Goal: Task Accomplishment & Management: Manage account settings

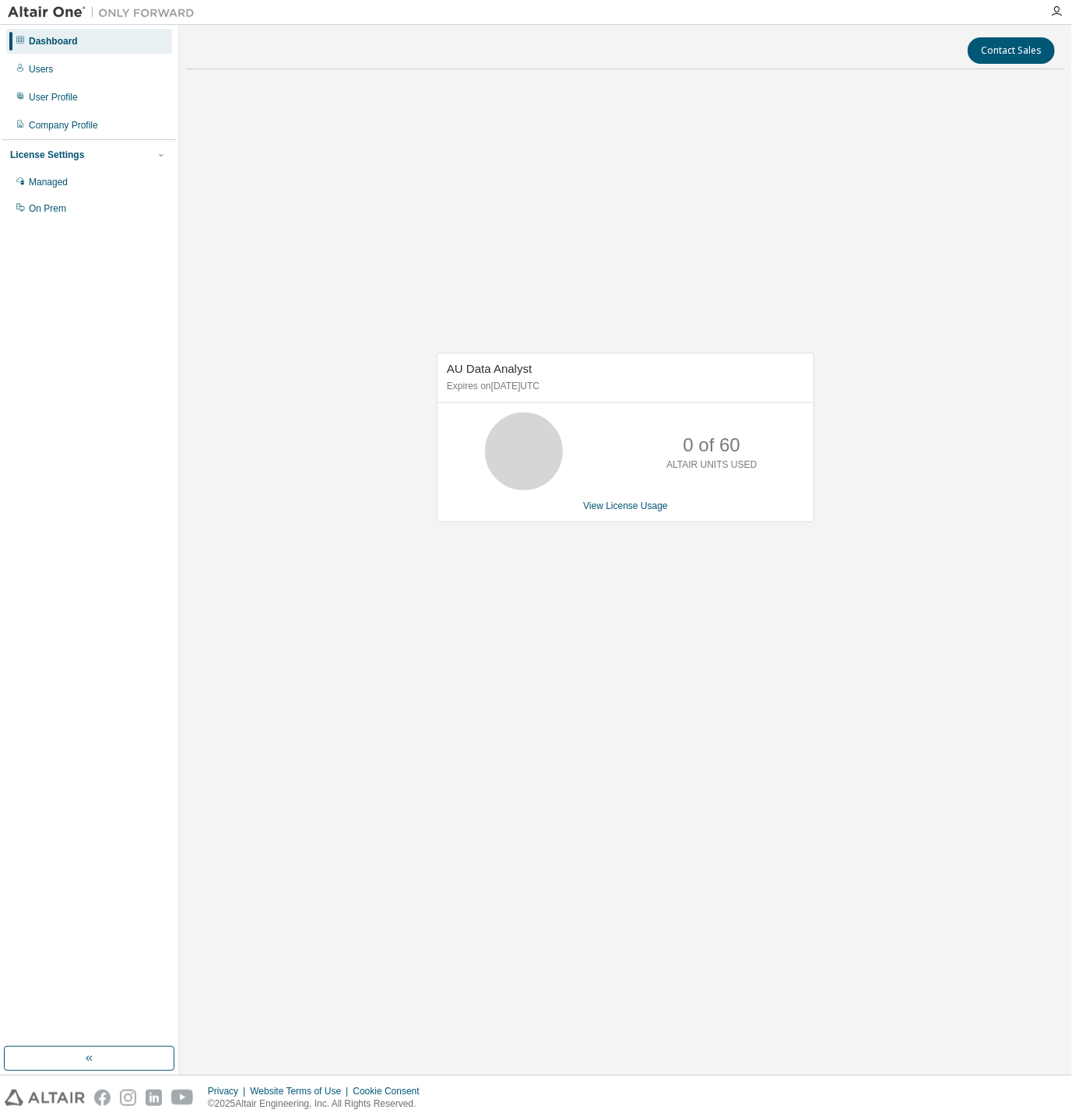
click at [302, 299] on div "AU Data Analyst Expires on [DATE] UTC 0 of 60 ALTAIR UNITS USED View License Us…" at bounding box center [626, 445] width 877 height 727
click at [53, 73] on div "Users" at bounding box center [89, 69] width 165 height 25
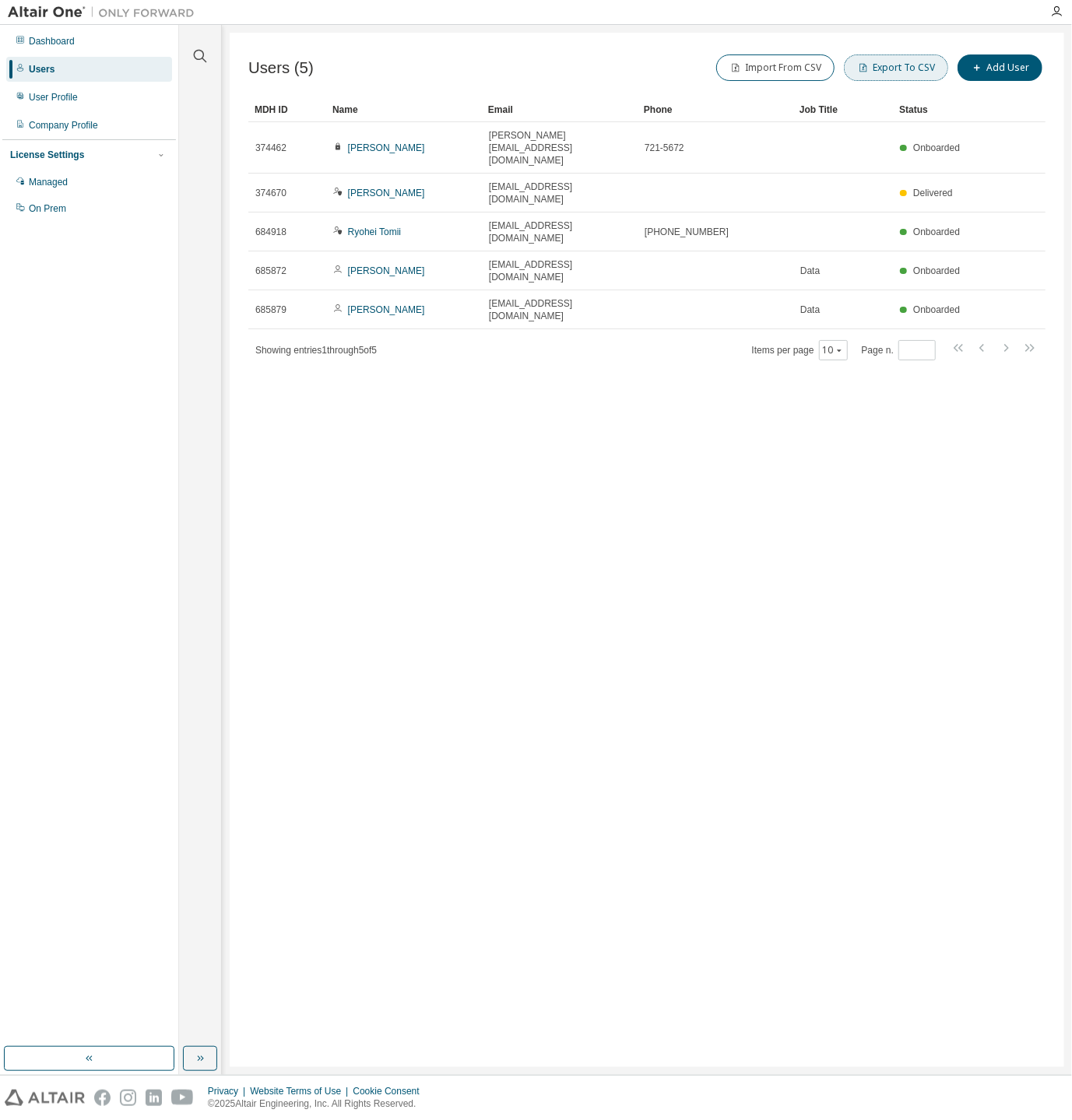
click at [870, 75] on button "Export To CSV" at bounding box center [896, 68] width 104 height 27
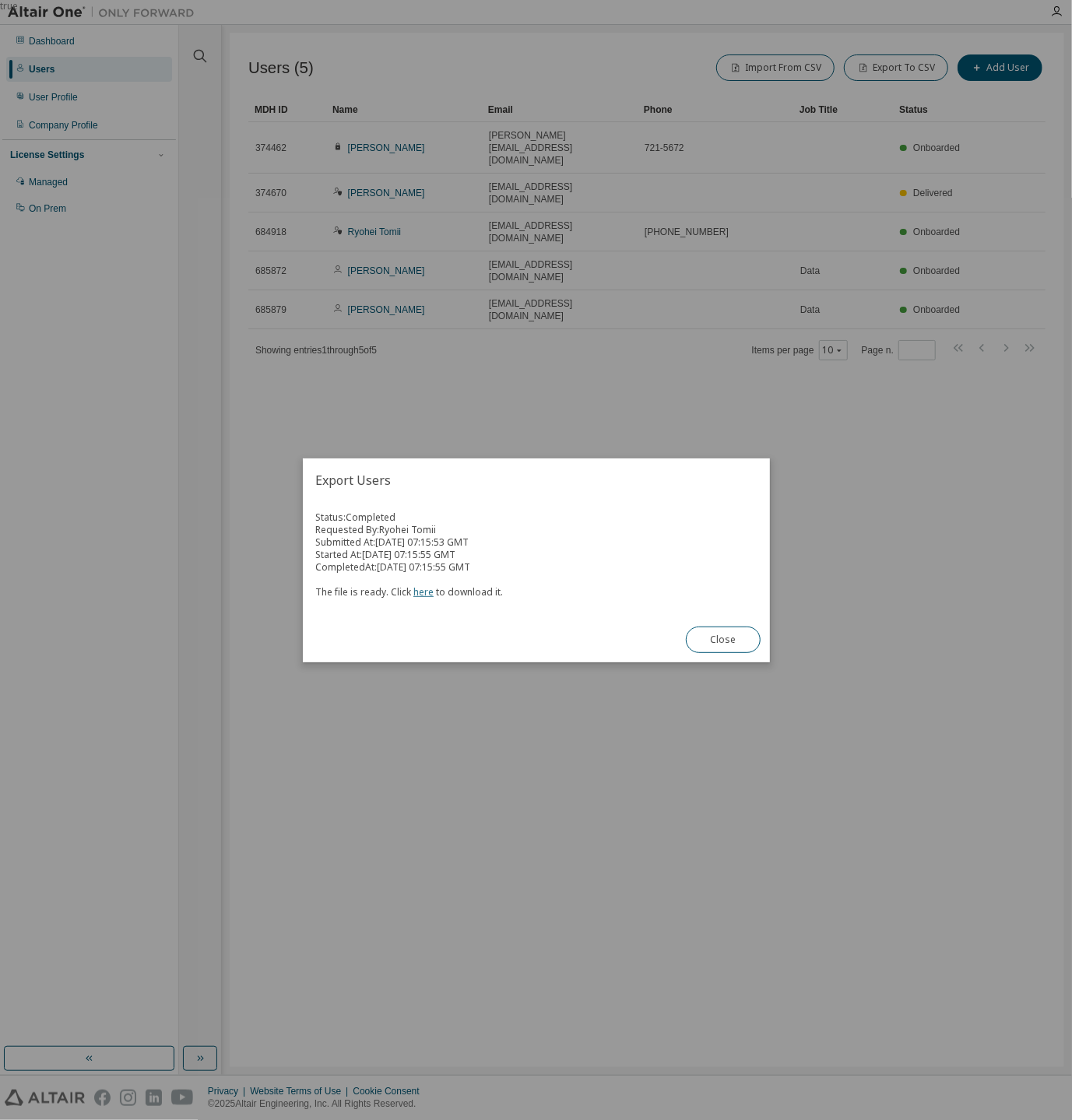
click at [428, 587] on link "here" at bounding box center [424, 592] width 20 height 13
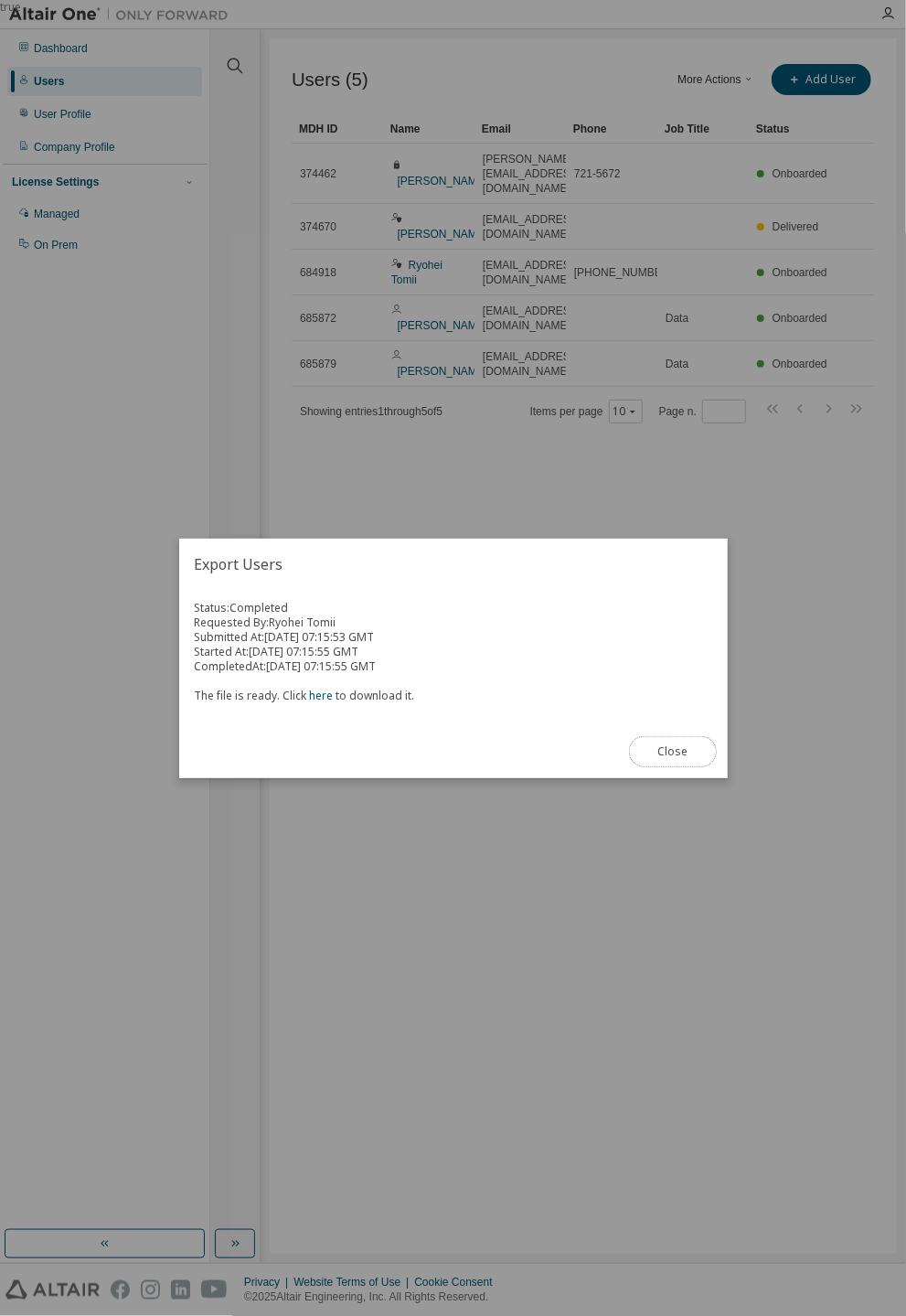
click at [657, 749] on button "Close" at bounding box center [672, 752] width 87 height 31
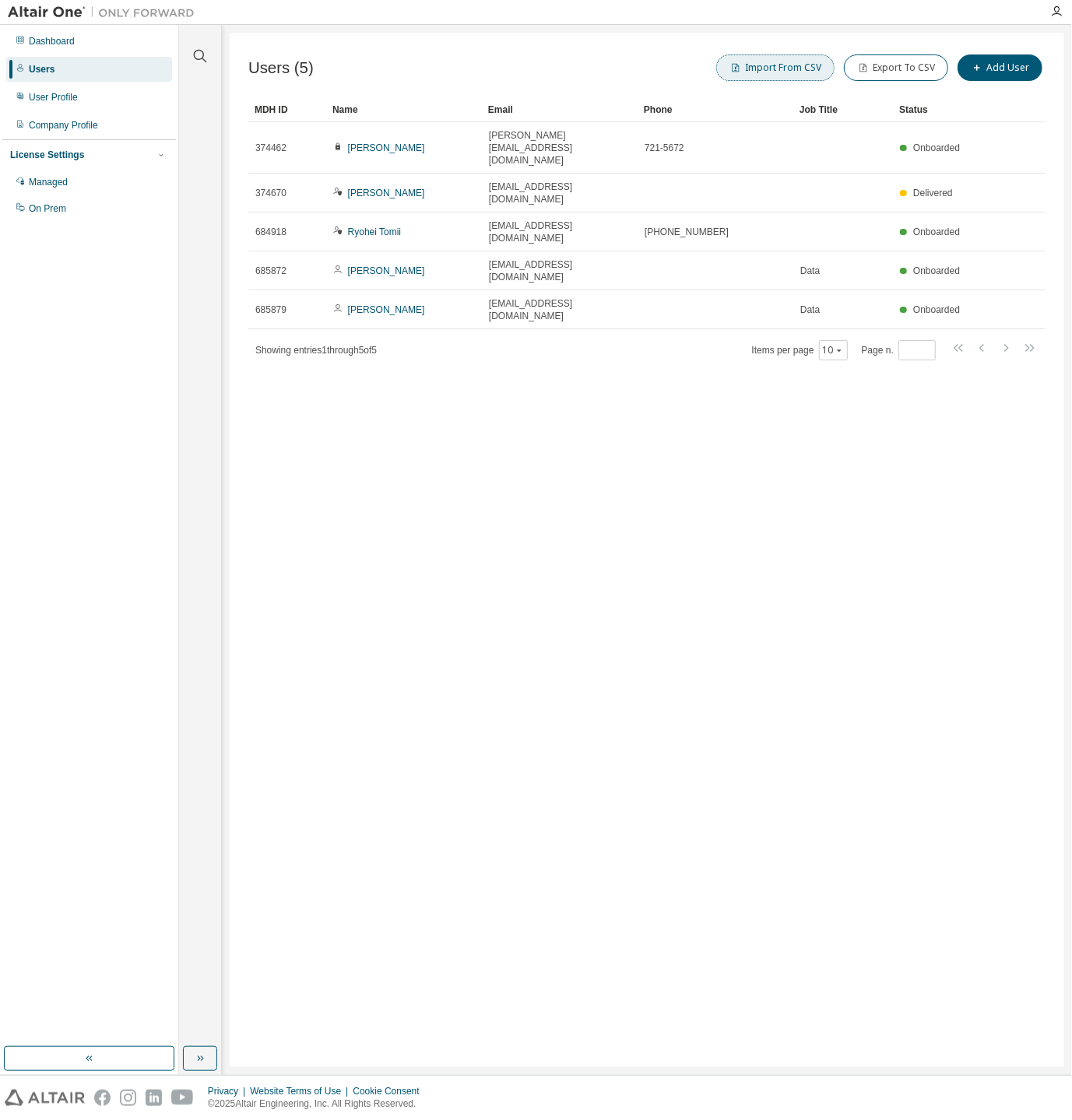
click at [749, 69] on button "Import From CSV" at bounding box center [775, 68] width 119 height 27
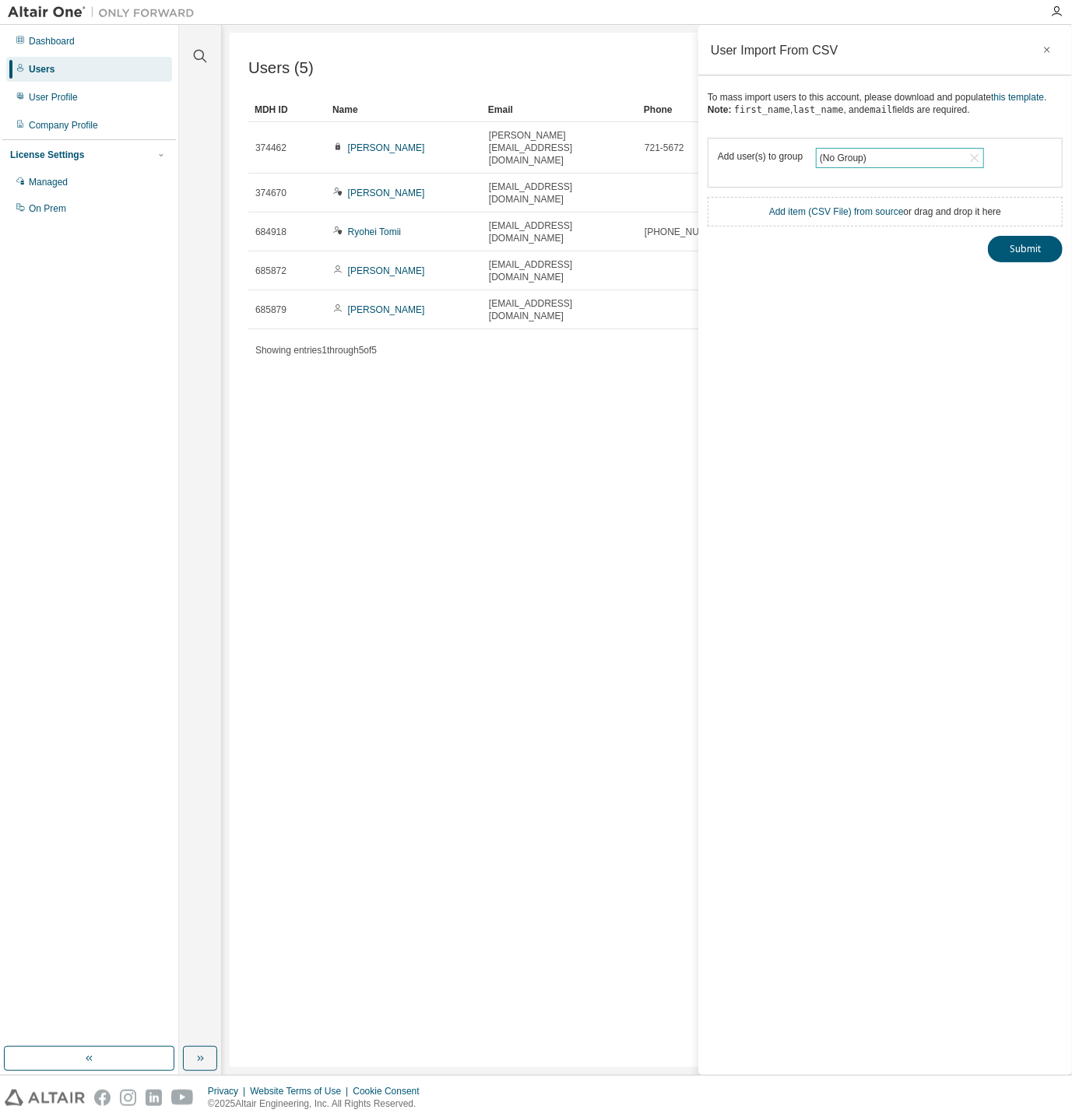
click at [848, 154] on div "(No Group)" at bounding box center [842, 158] width 51 height 17
click at [838, 239] on li "18909 - test" at bounding box center [898, 241] width 165 height 20
click at [825, 212] on link "Add item ( CSV File ) from source" at bounding box center [836, 211] width 135 height 11
click at [1011, 98] on link "this template" at bounding box center [1017, 97] width 53 height 11
click at [855, 206] on link "Add item ( CSV File ) from source" at bounding box center [836, 211] width 135 height 11
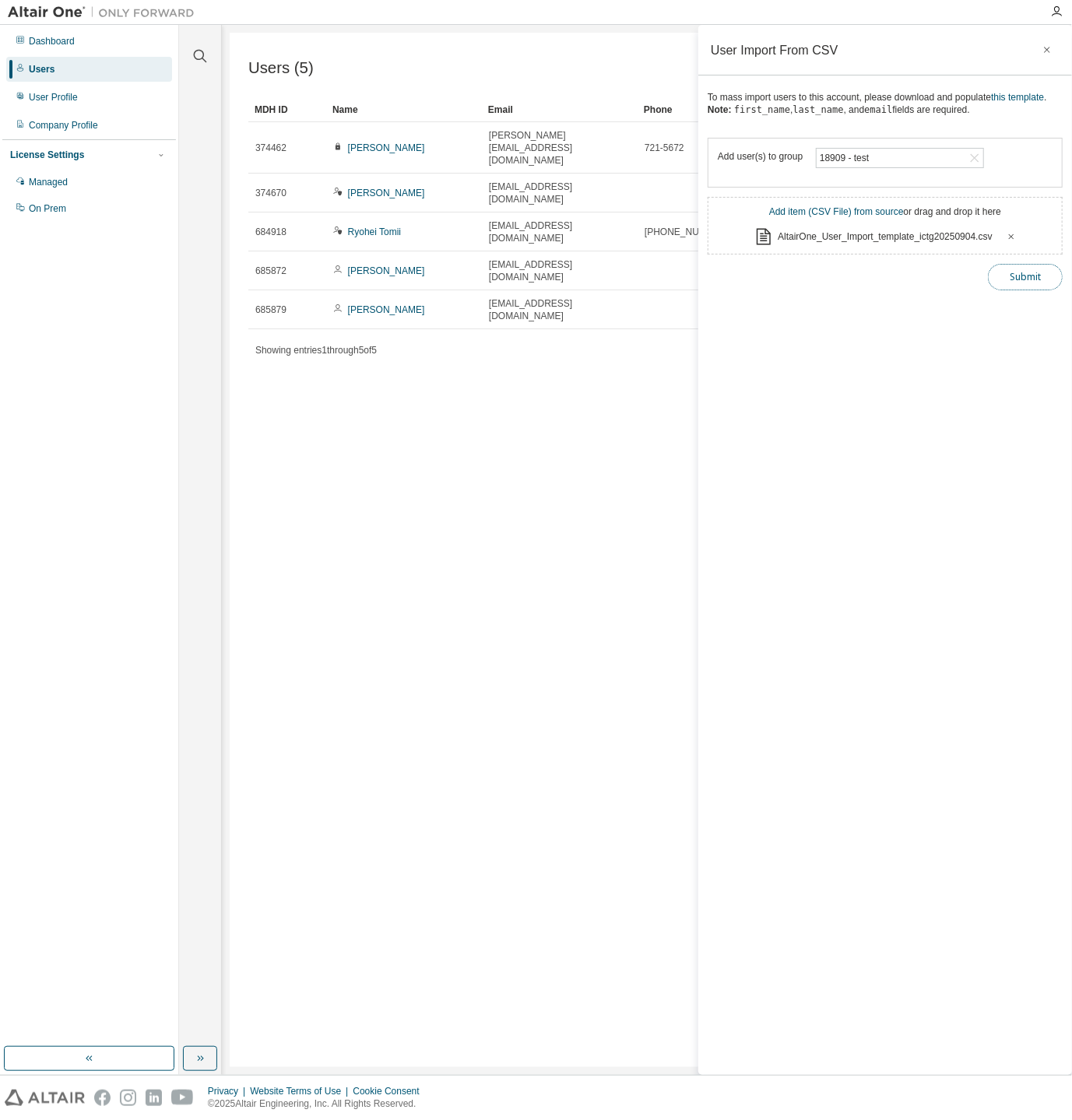
click at [1011, 268] on button "Submit" at bounding box center [1024, 277] width 74 height 27
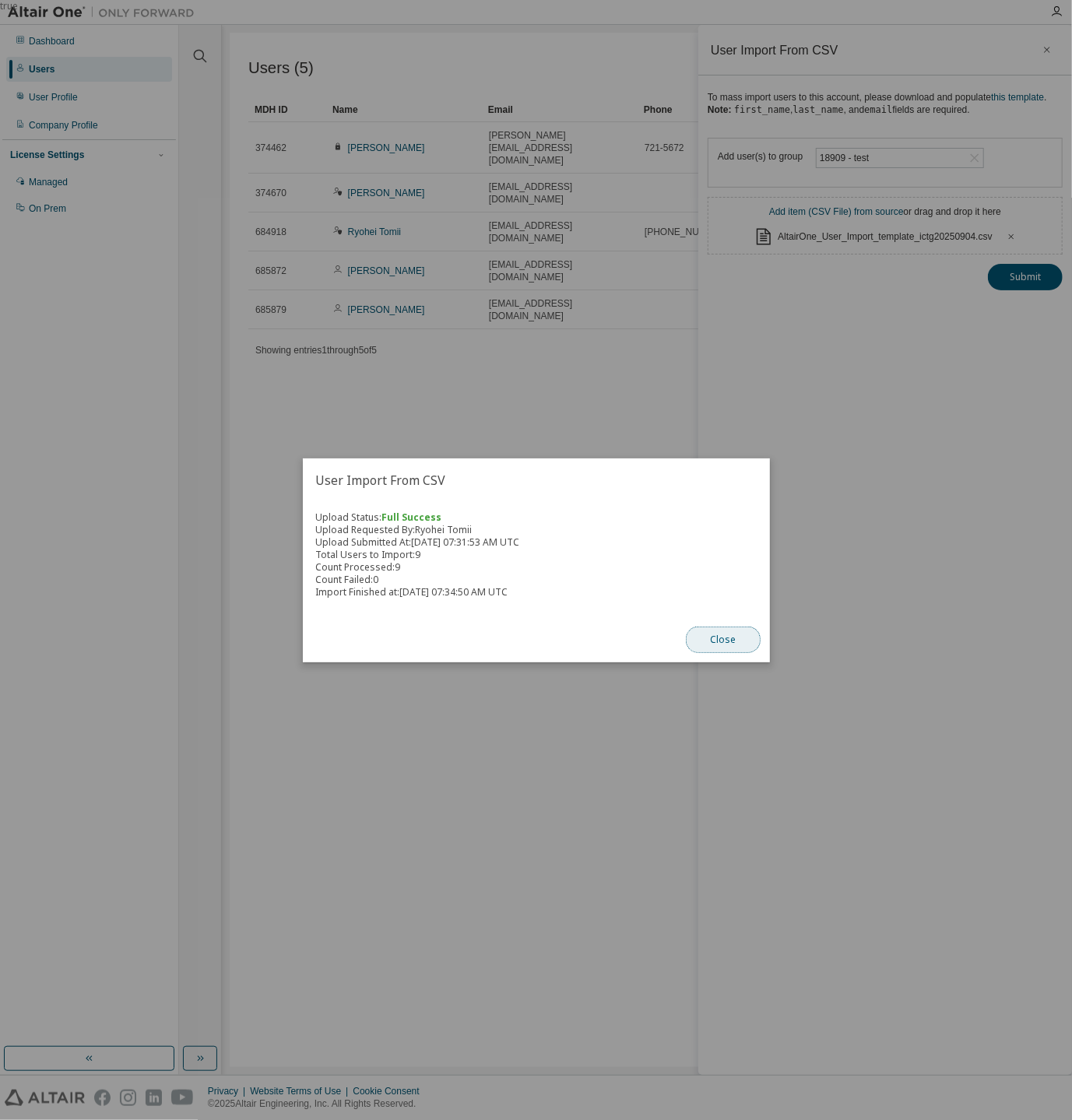
click at [746, 642] on button "Close" at bounding box center [723, 640] width 74 height 27
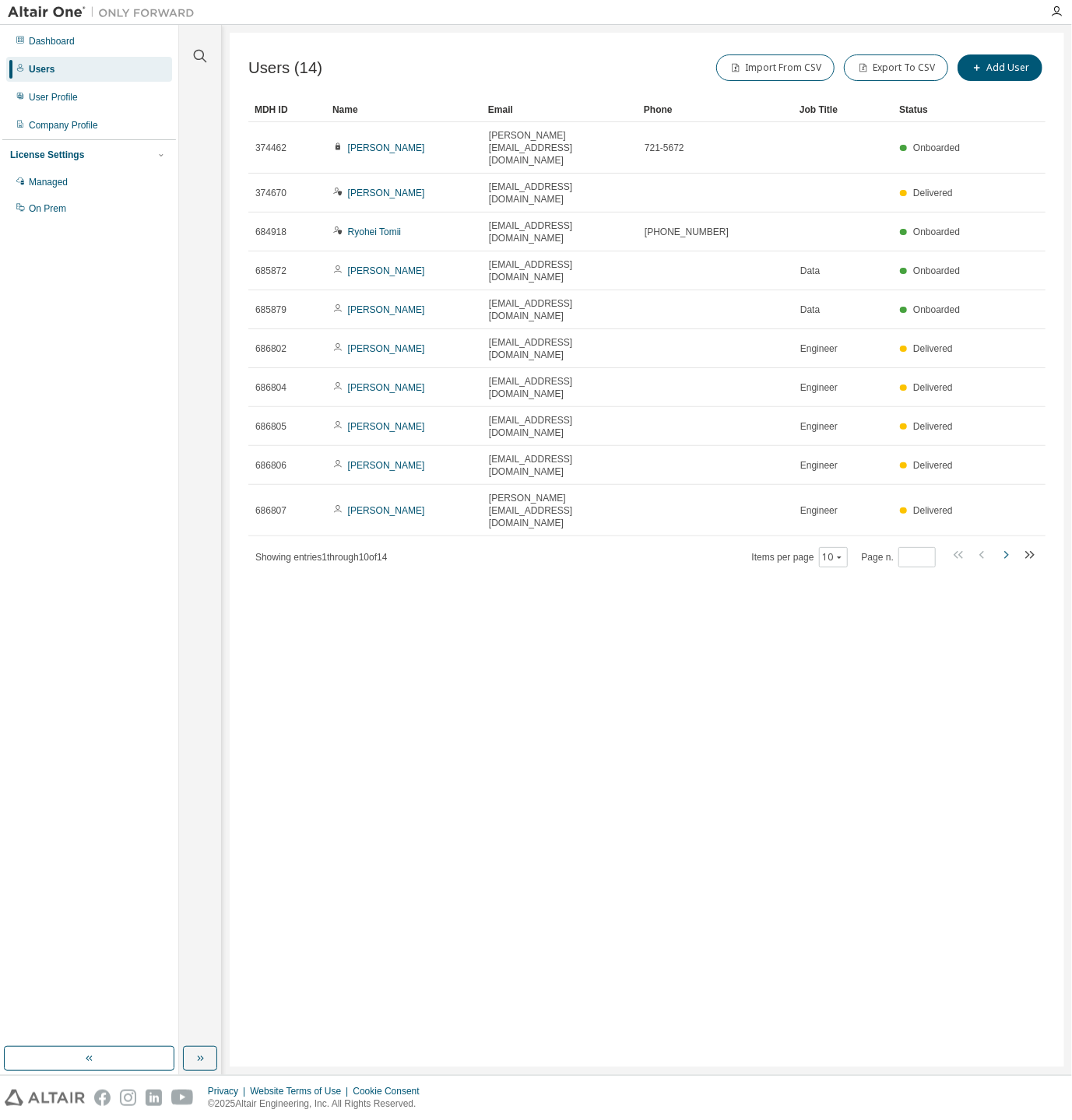
click at [1003, 545] on icon "button" at bounding box center [1006, 555] width 18 height 18
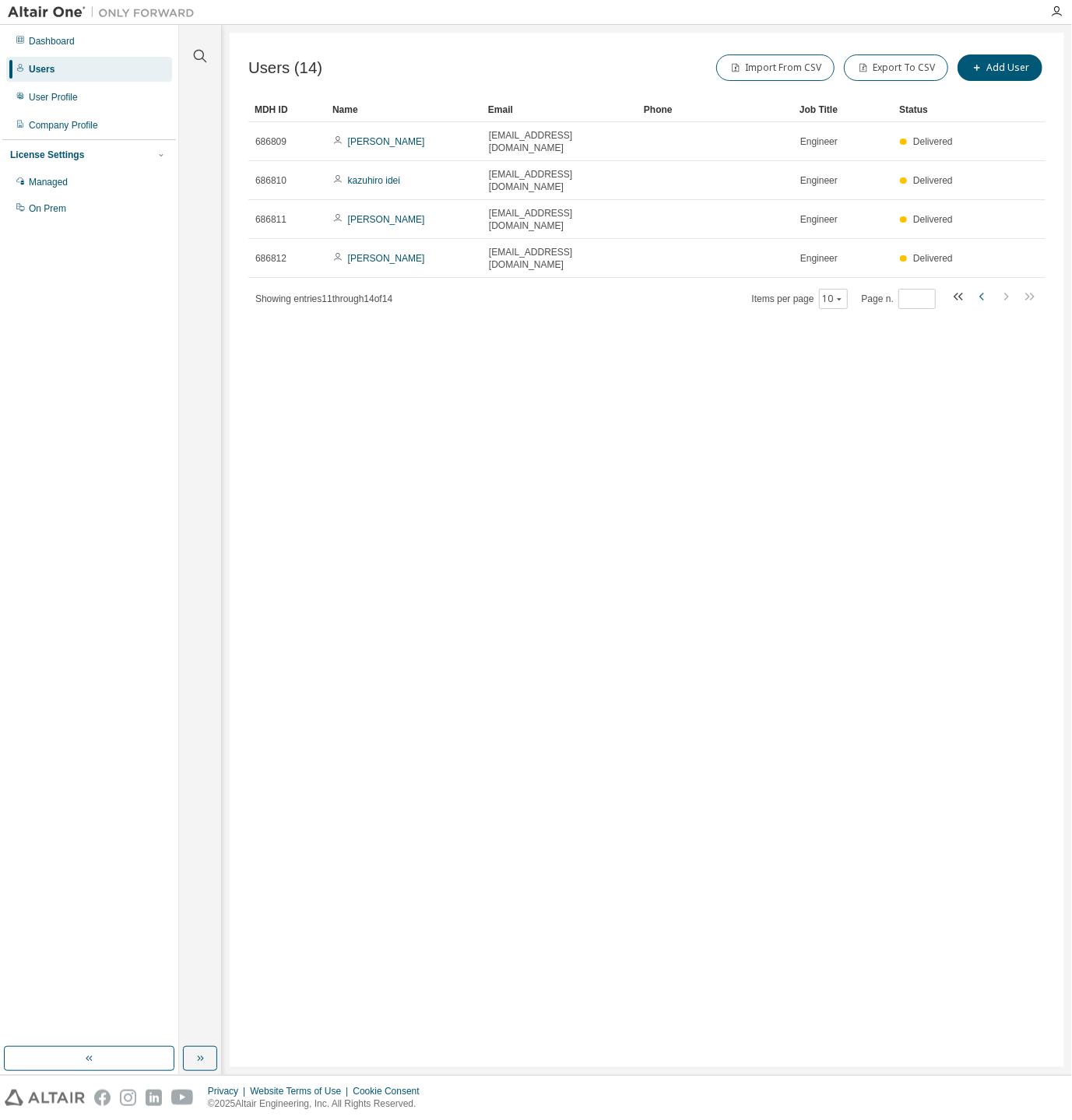
click at [980, 292] on icon "button" at bounding box center [982, 296] width 5 height 8
type input "*"
